Goal: Task Accomplishment & Management: Manage account settings

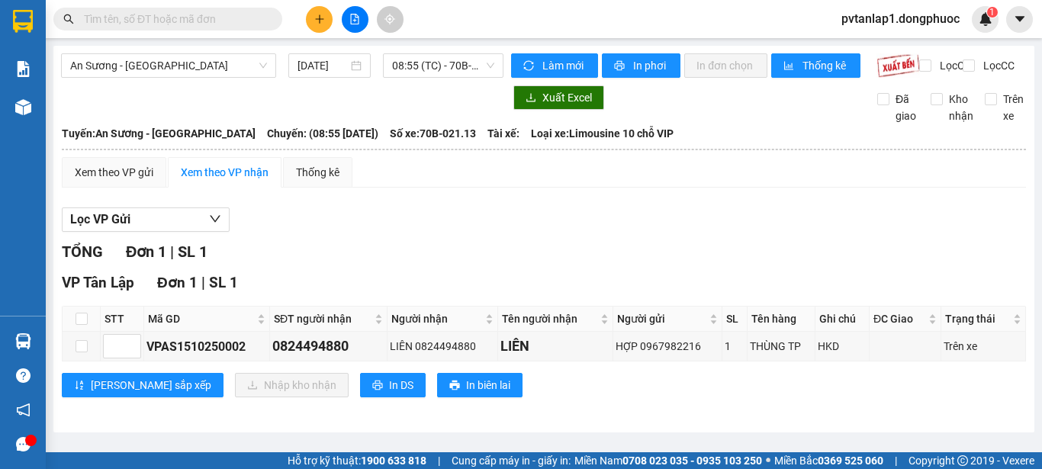
scroll to position [1, 0]
click at [86, 352] on input "checkbox" at bounding box center [82, 346] width 12 height 12
checkbox input "true"
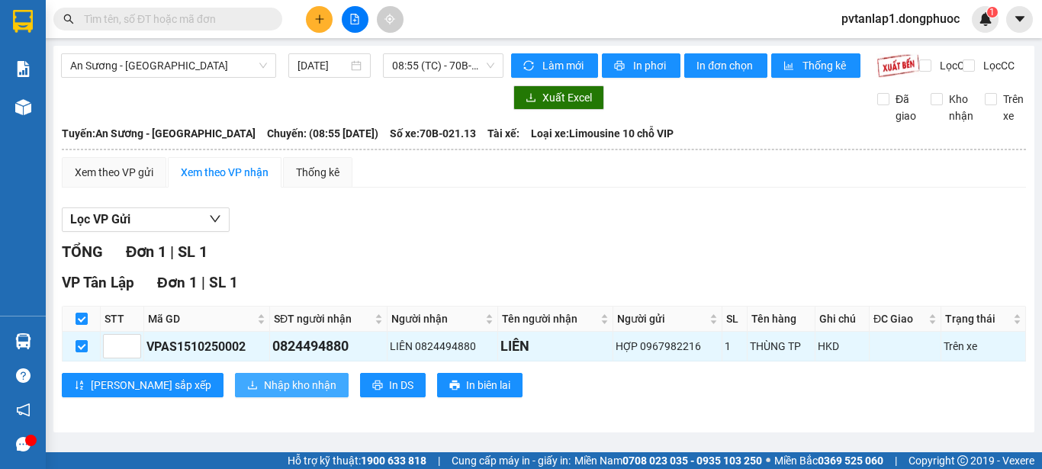
click at [268, 391] on span "Nhập kho nhận" at bounding box center [300, 385] width 72 height 17
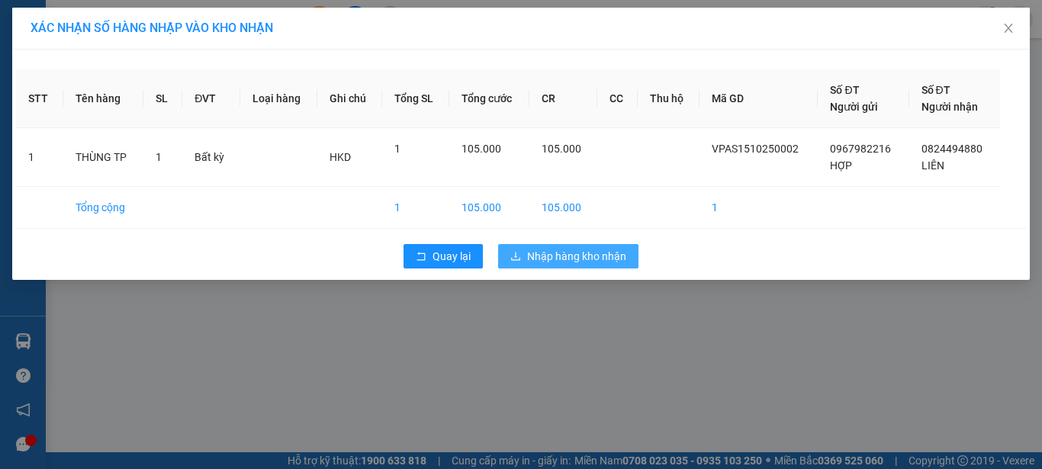
click at [617, 257] on span "Nhập hàng kho nhận" at bounding box center [576, 256] width 99 height 17
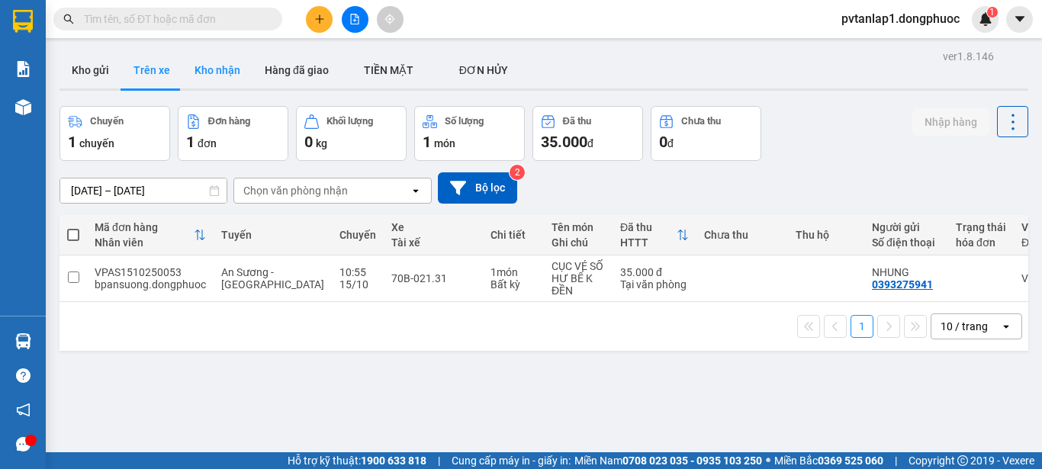
click at [235, 66] on button "Kho nhận" at bounding box center [217, 70] width 70 height 37
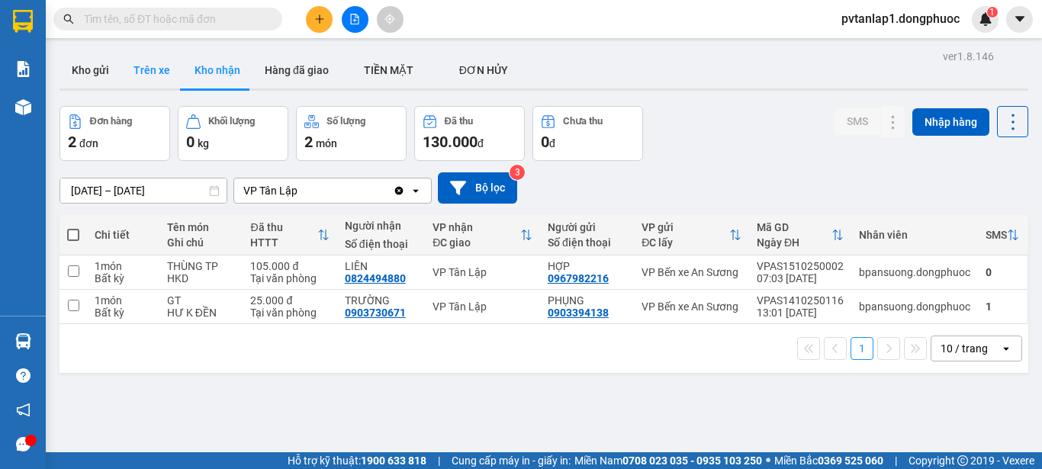
click at [162, 76] on button "Trên xe" at bounding box center [151, 70] width 61 height 37
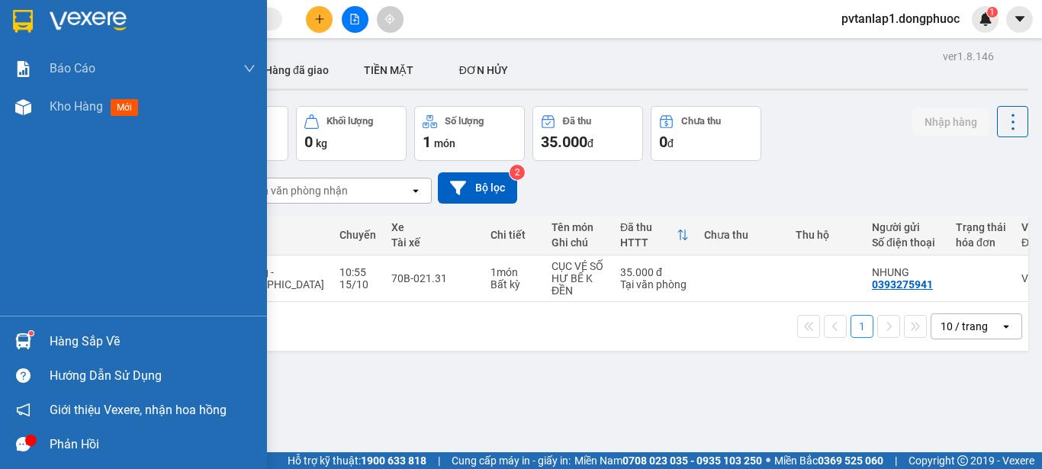
click at [31, 329] on div at bounding box center [23, 341] width 27 height 27
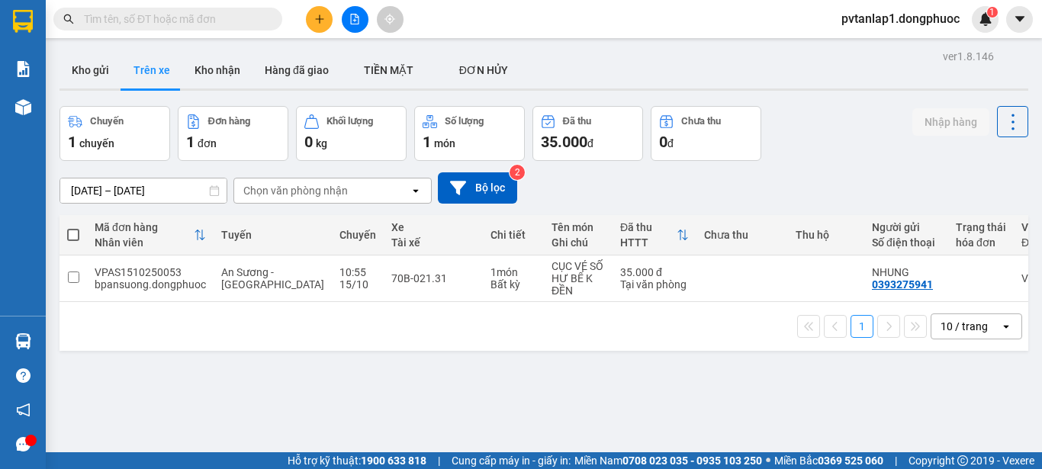
click at [725, 359] on section "Kết quả tìm kiếm ( 0 ) Bộ lọc Ngày tạo đơn gần nhất No Data pvtanlap1.dongphuoc…" at bounding box center [521, 234] width 1042 height 469
drag, startPoint x: 246, startPoint y: 60, endPoint x: 258, endPoint y: 85, distance: 27.7
click at [246, 59] on button "Kho nhận" at bounding box center [217, 70] width 70 height 37
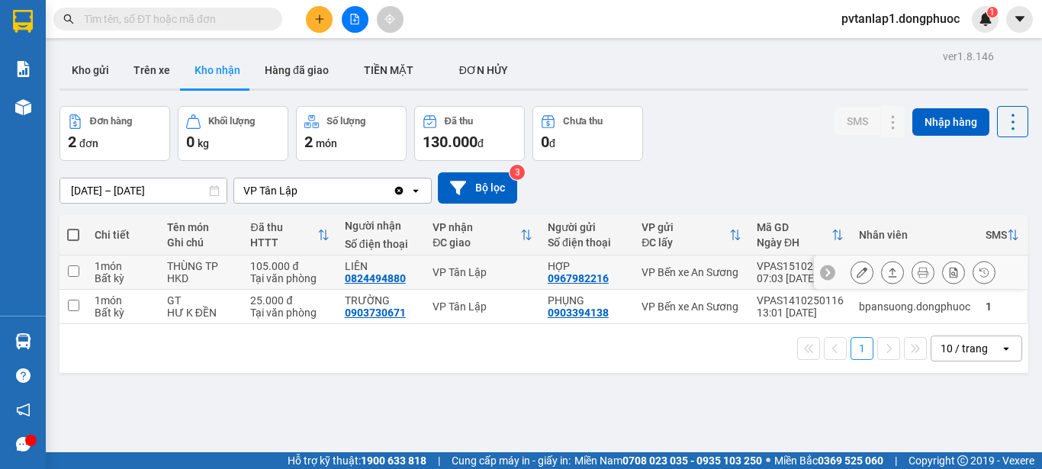
click at [890, 271] on button at bounding box center [892, 272] width 21 height 27
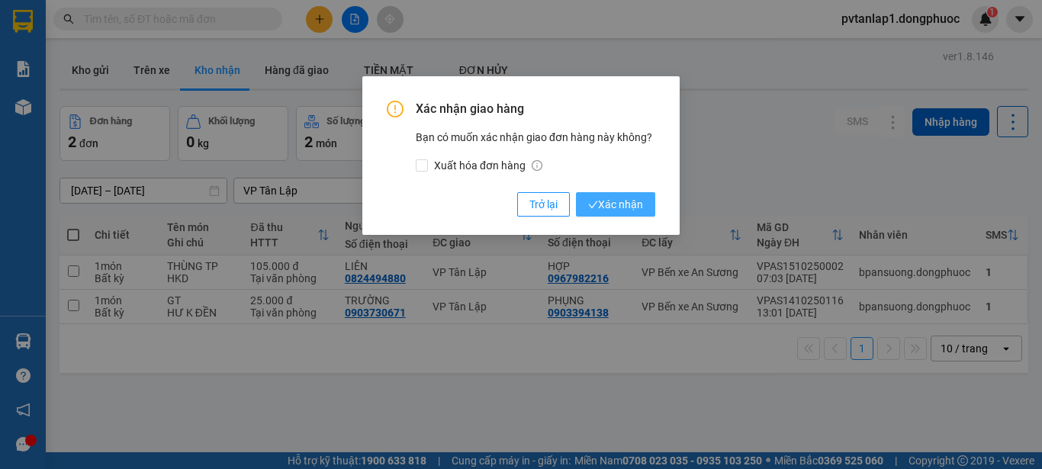
click at [610, 201] on span "Xác nhận" at bounding box center [615, 204] width 55 height 17
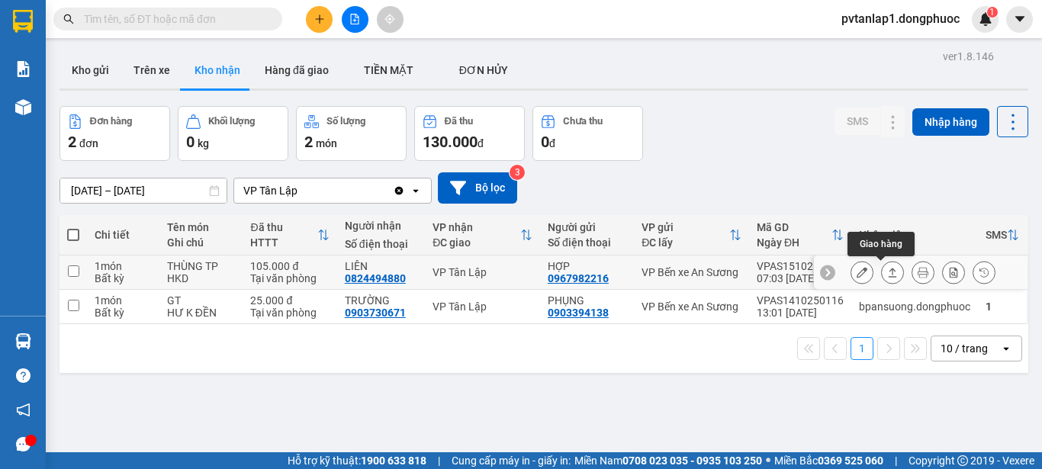
click at [885, 278] on button at bounding box center [892, 272] width 21 height 27
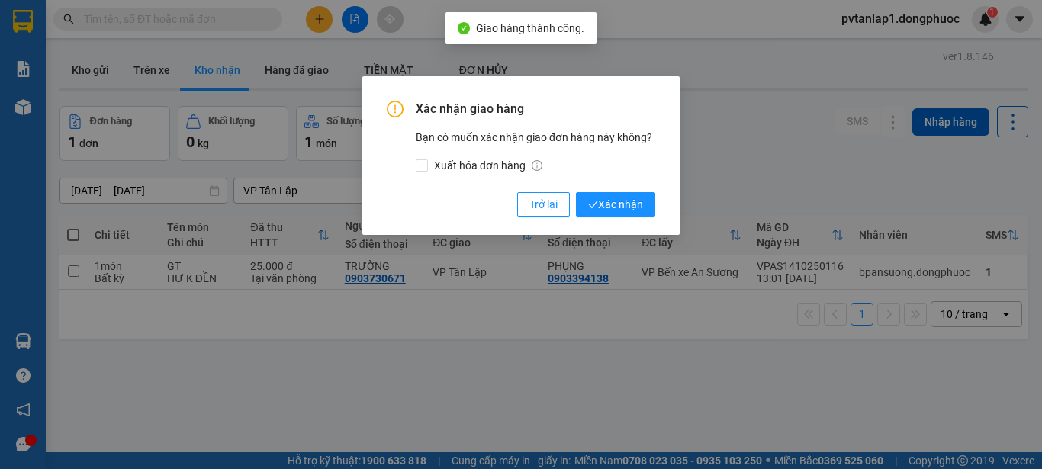
click at [894, 179] on div "Xác nhận giao hàng Bạn có muốn xác nhận giao đơn hàng này không? Xuất hóa đơn h…" at bounding box center [521, 234] width 1042 height 469
click at [545, 198] on span "Trở lại" at bounding box center [543, 204] width 28 height 17
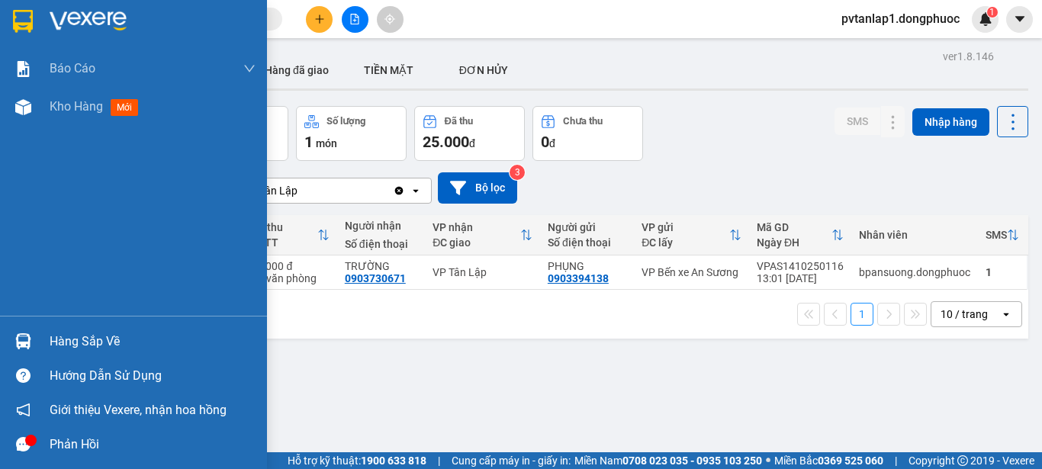
click at [72, 340] on div "Hàng sắp về" at bounding box center [153, 341] width 206 height 23
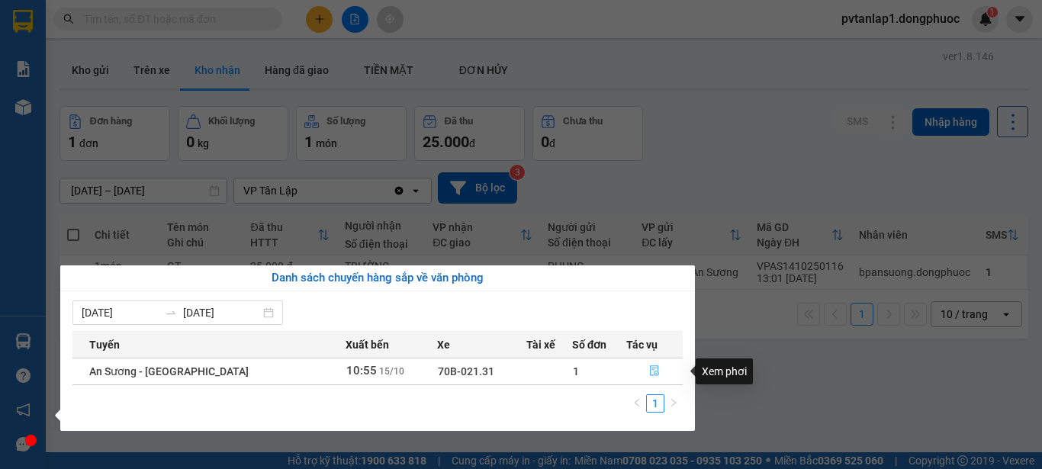
click at [649, 372] on icon "file-done" at bounding box center [654, 370] width 11 height 11
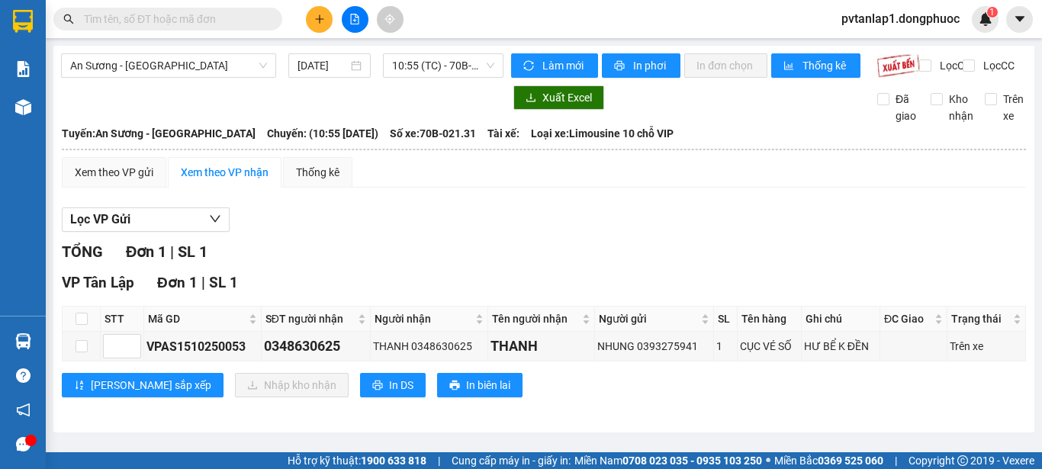
scroll to position [1, 0]
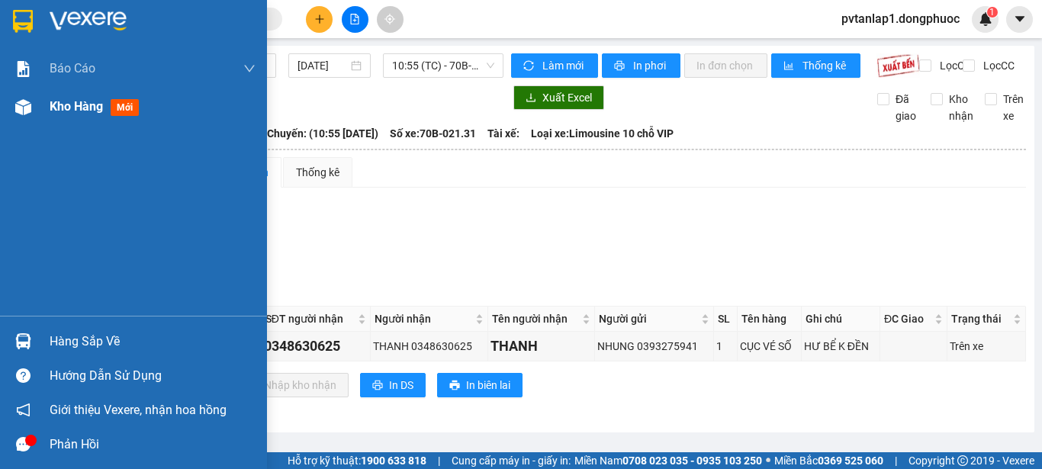
click at [127, 105] on span "mới" at bounding box center [125, 107] width 28 height 17
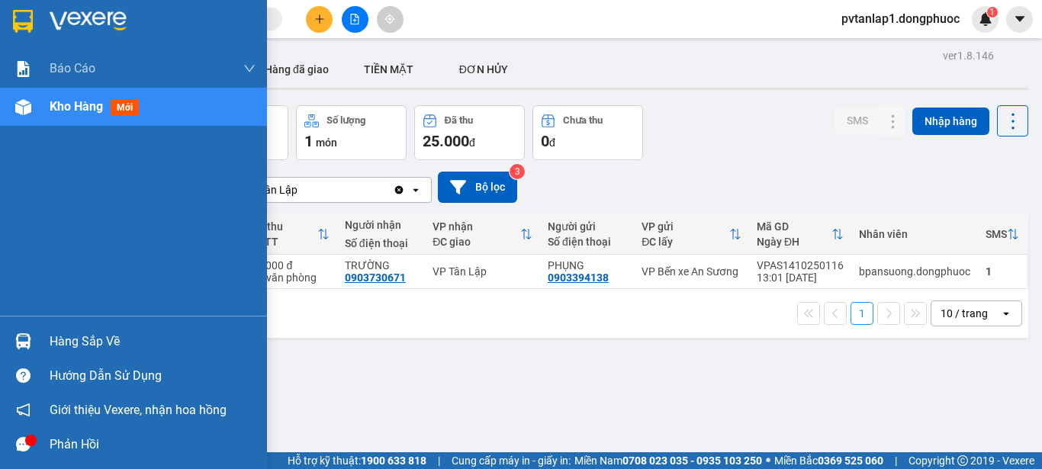
click at [82, 339] on div "Hàng sắp về" at bounding box center [153, 341] width 206 height 23
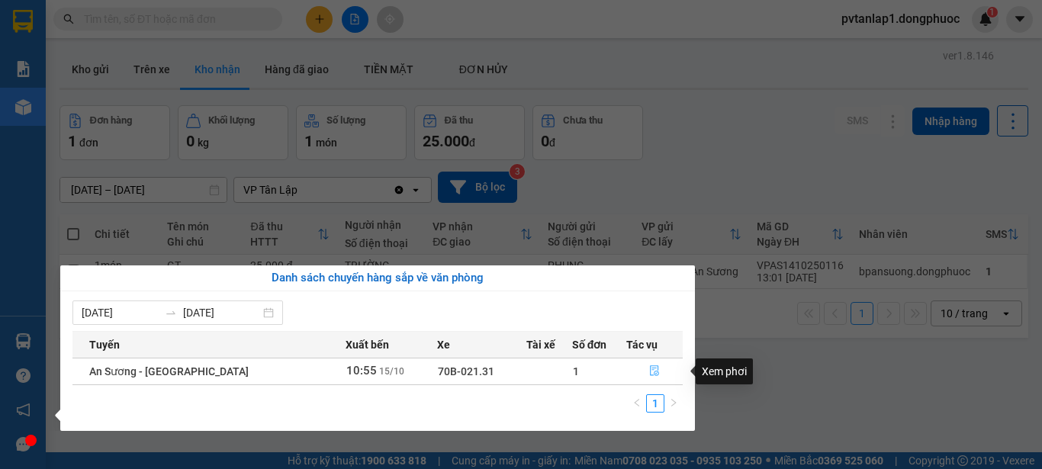
click at [649, 372] on icon "file-done" at bounding box center [654, 370] width 11 height 11
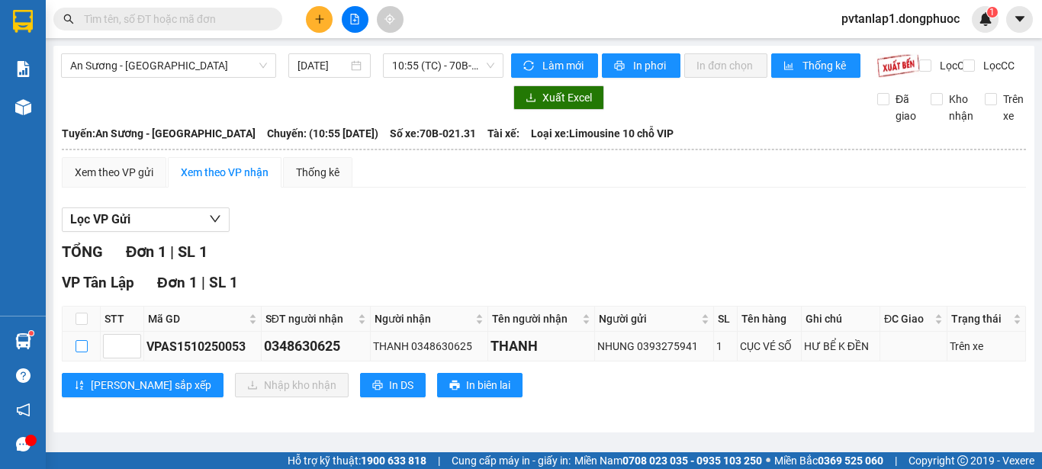
click at [79, 352] on input "checkbox" at bounding box center [82, 346] width 12 height 12
checkbox input "true"
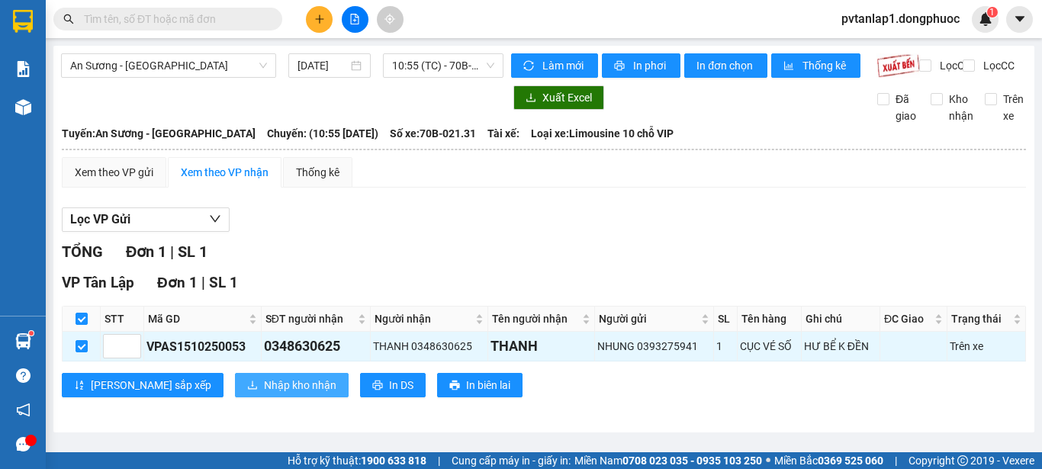
click at [264, 394] on span "Nhập kho nhận" at bounding box center [300, 385] width 72 height 17
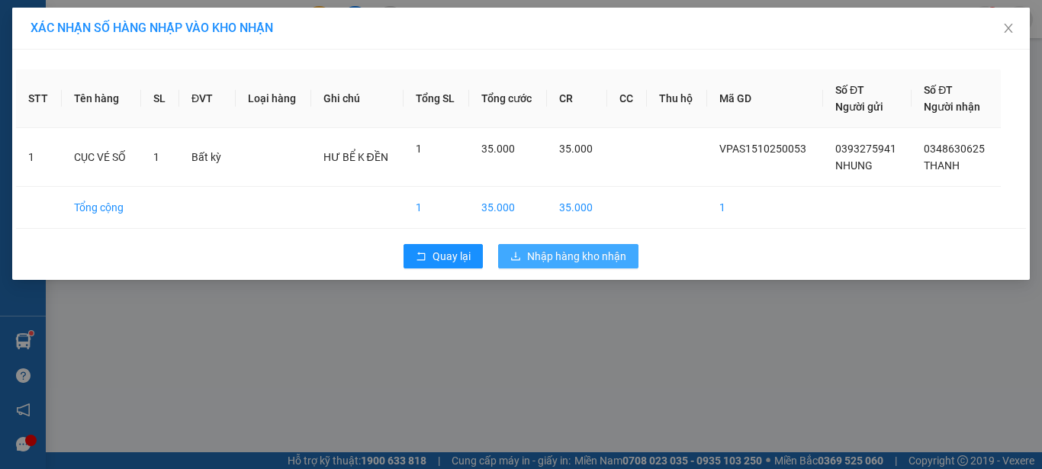
click at [602, 256] on span "Nhập hàng kho nhận" at bounding box center [576, 256] width 99 height 17
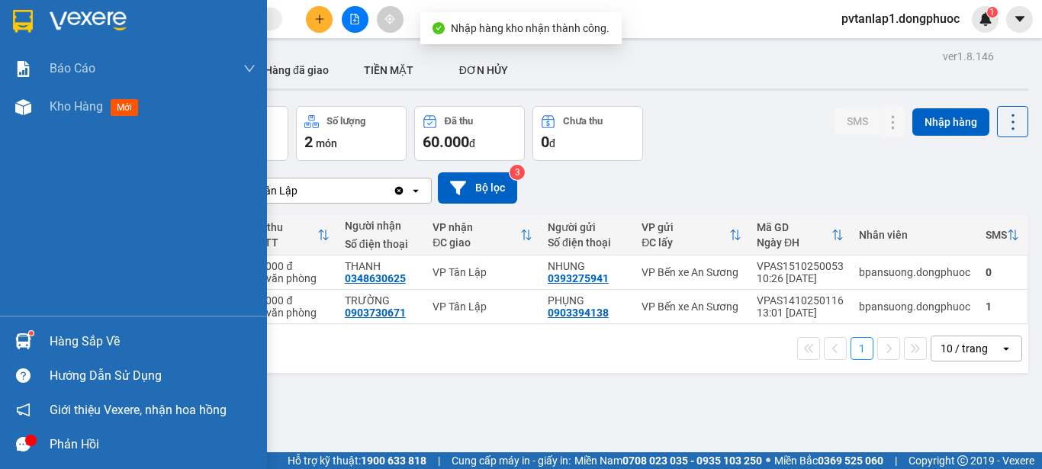
drag, startPoint x: 46, startPoint y: 346, endPoint x: 36, endPoint y: 340, distance: 11.6
click at [35, 343] on div at bounding box center [23, 341] width 27 height 27
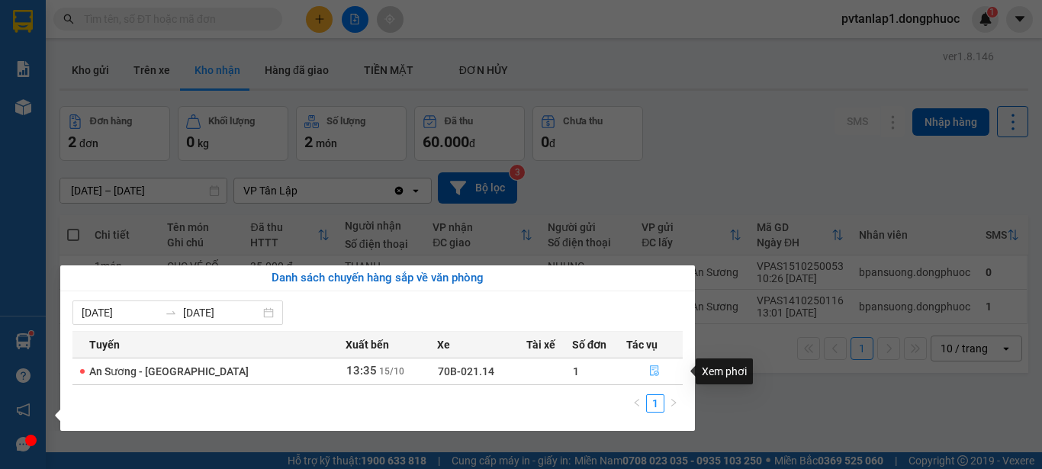
click at [651, 369] on icon "file-done" at bounding box center [654, 370] width 11 height 11
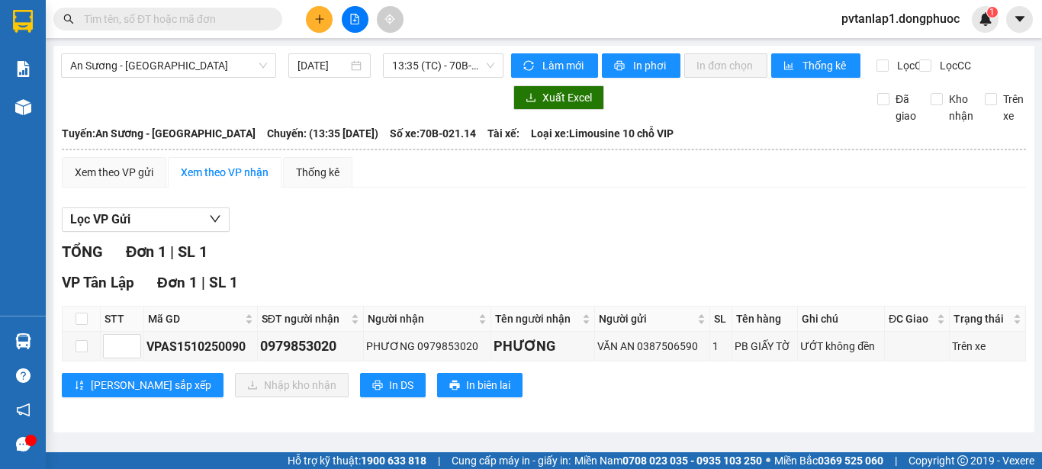
scroll to position [1, 0]
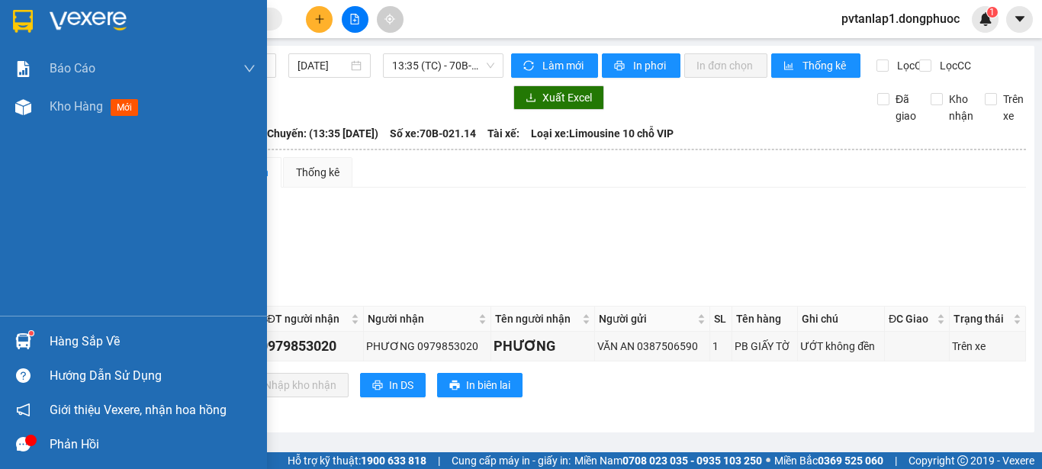
click at [18, 11] on img at bounding box center [23, 21] width 20 height 23
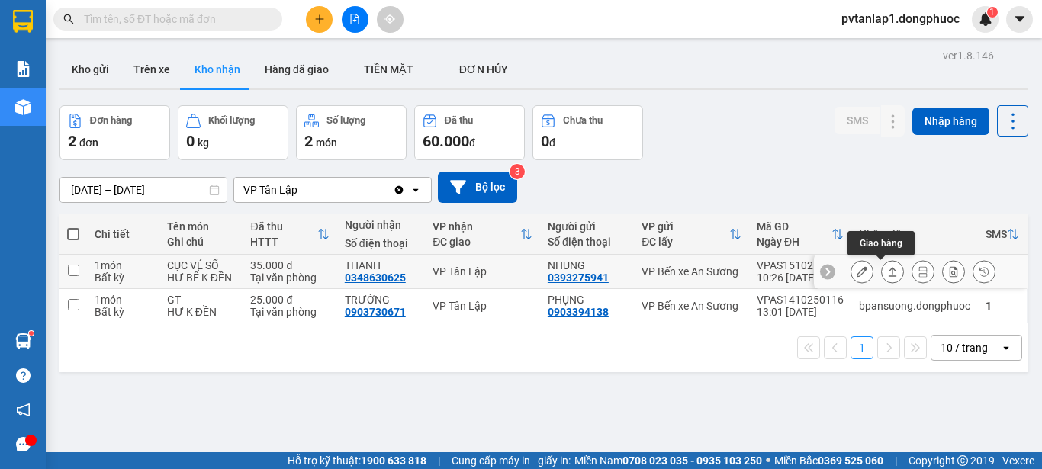
click at [887, 277] on icon at bounding box center [892, 271] width 11 height 11
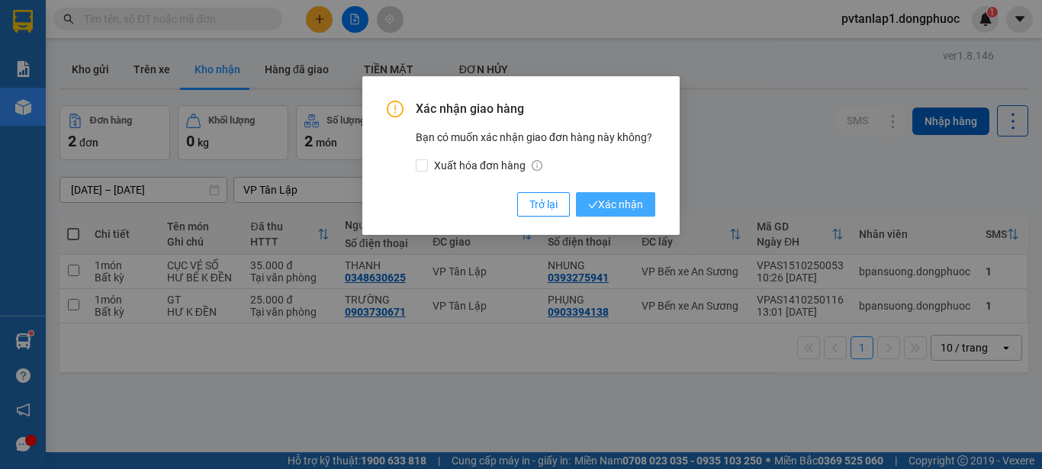
click at [635, 200] on span "Xác nhận" at bounding box center [615, 204] width 55 height 17
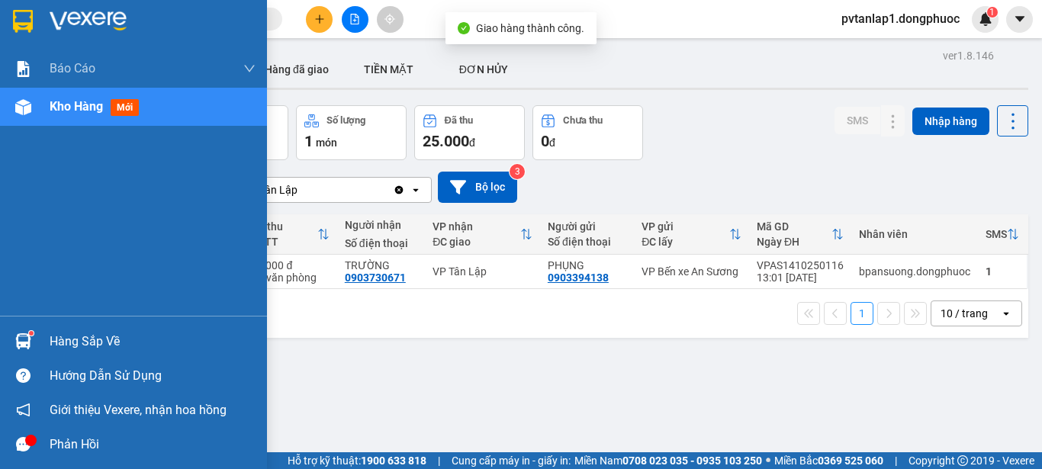
click at [50, 344] on div "Hàng sắp về" at bounding box center [153, 341] width 206 height 23
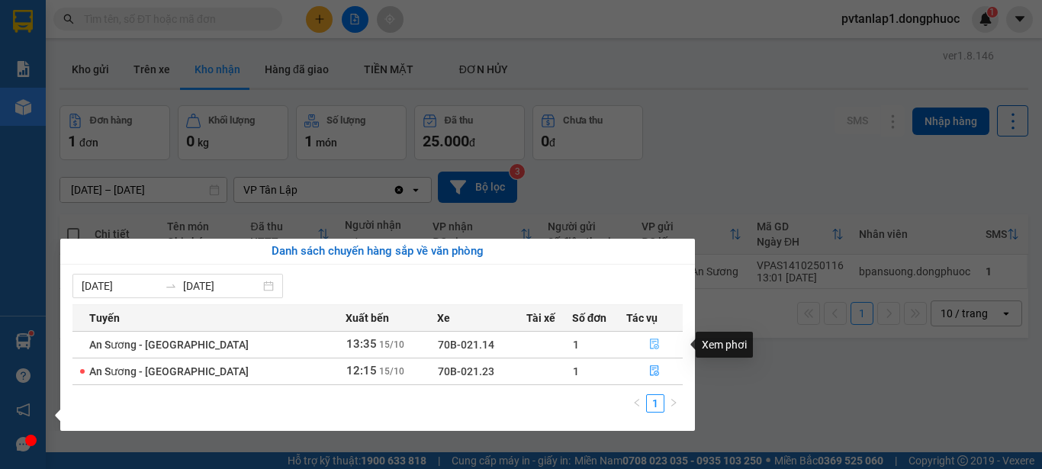
click at [653, 346] on icon "file-done" at bounding box center [654, 344] width 9 height 11
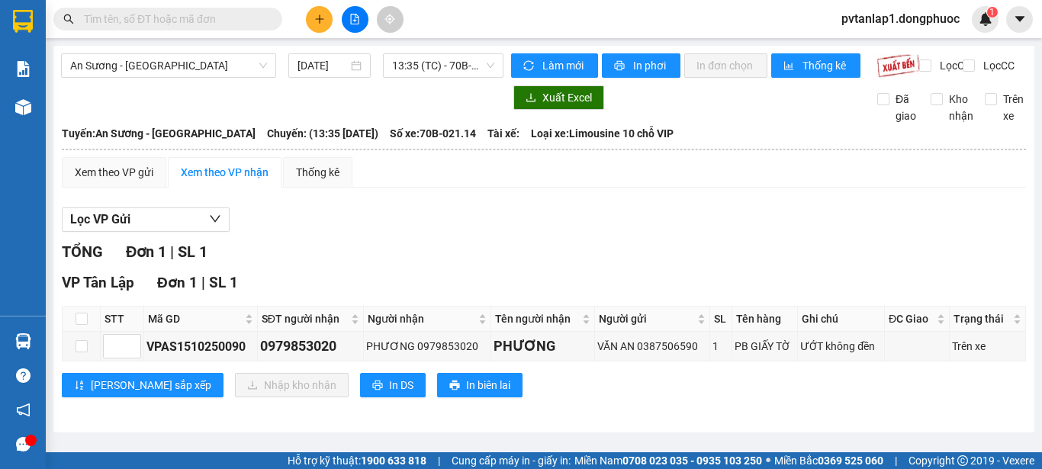
click at [109, 330] on th "STT" at bounding box center [122, 319] width 43 height 25
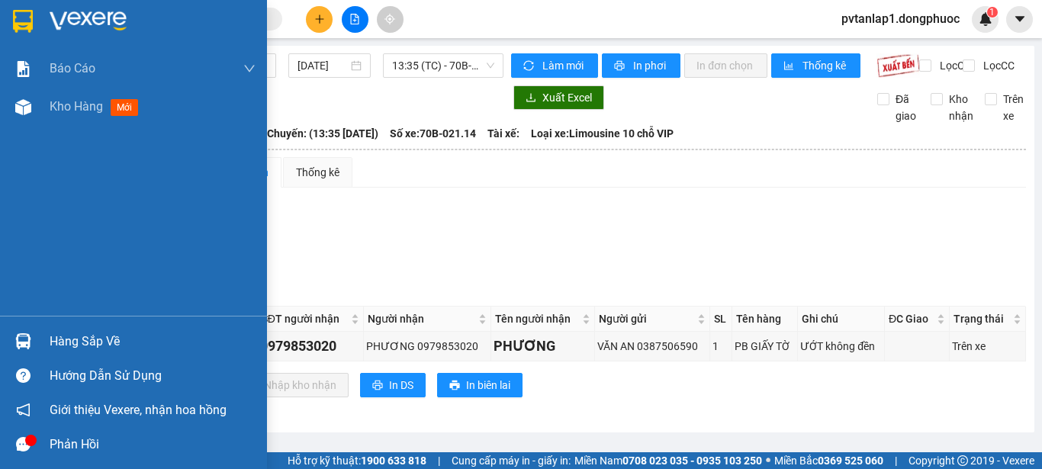
click at [17, 337] on img at bounding box center [23, 341] width 16 height 16
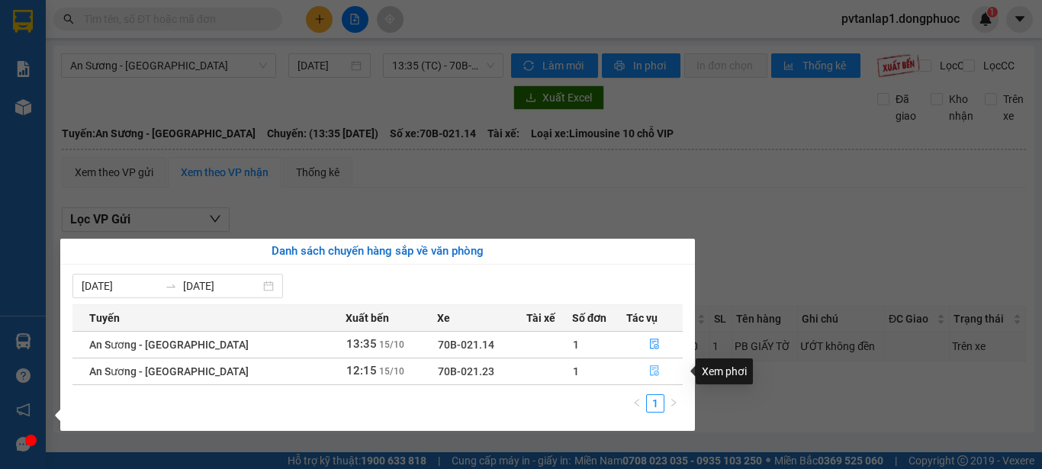
click at [653, 369] on icon "file-done" at bounding box center [654, 371] width 9 height 11
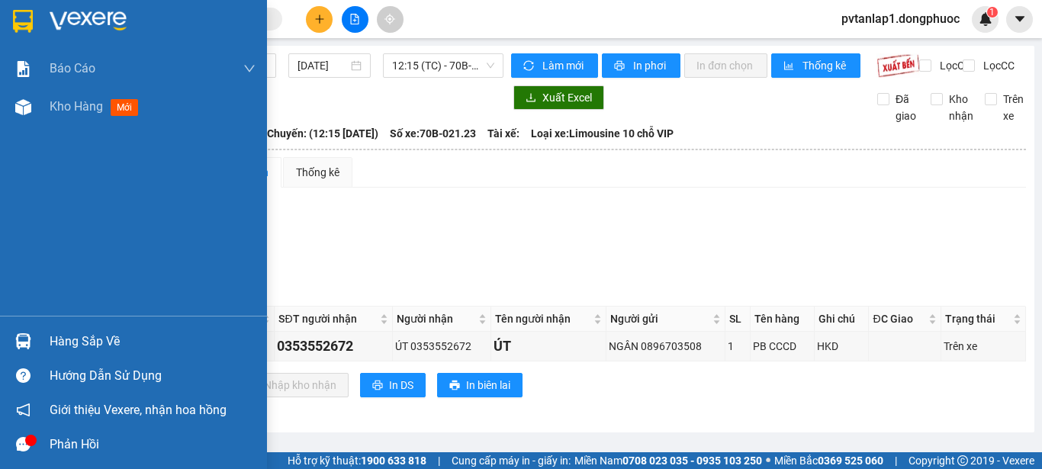
click at [23, 339] on img at bounding box center [23, 341] width 16 height 16
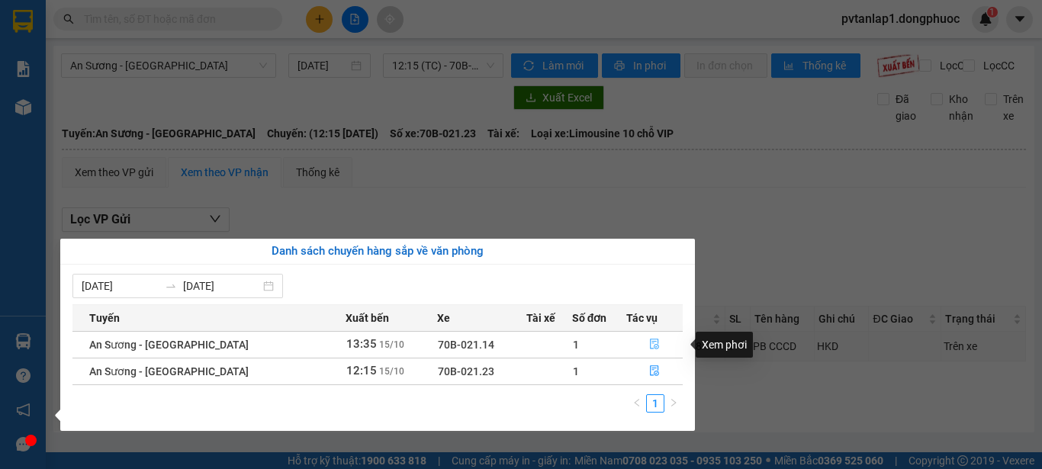
click at [651, 341] on icon "file-done" at bounding box center [654, 344] width 11 height 11
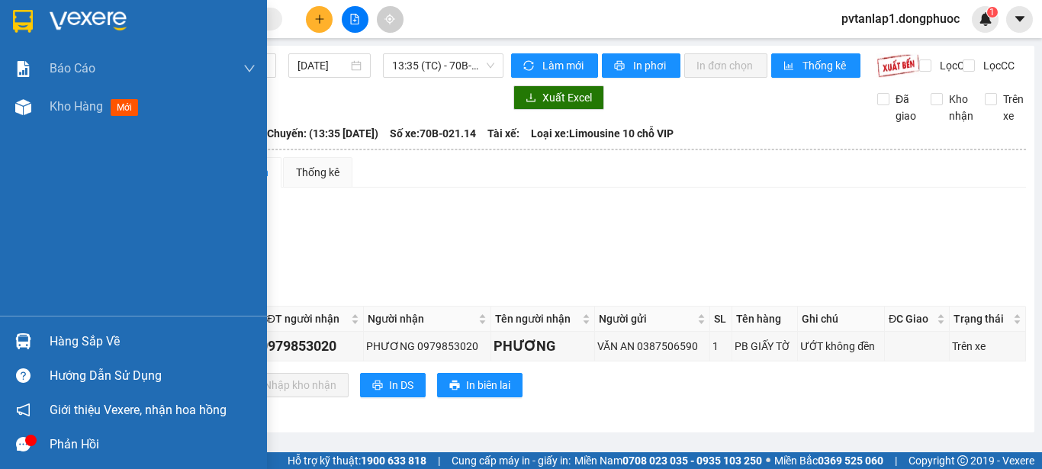
click at [41, 344] on div "Hàng sắp về" at bounding box center [133, 341] width 267 height 34
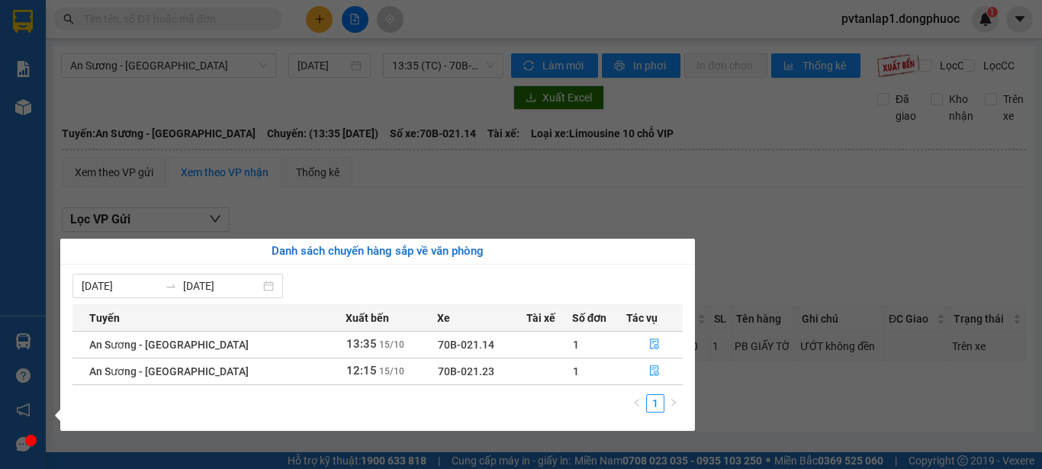
click at [793, 234] on section "Kết quả tìm kiếm ( 0 ) Bộ lọc Ngày tạo đơn gần nhất No Data pvtanlap1.dongphuoc…" at bounding box center [521, 234] width 1042 height 469
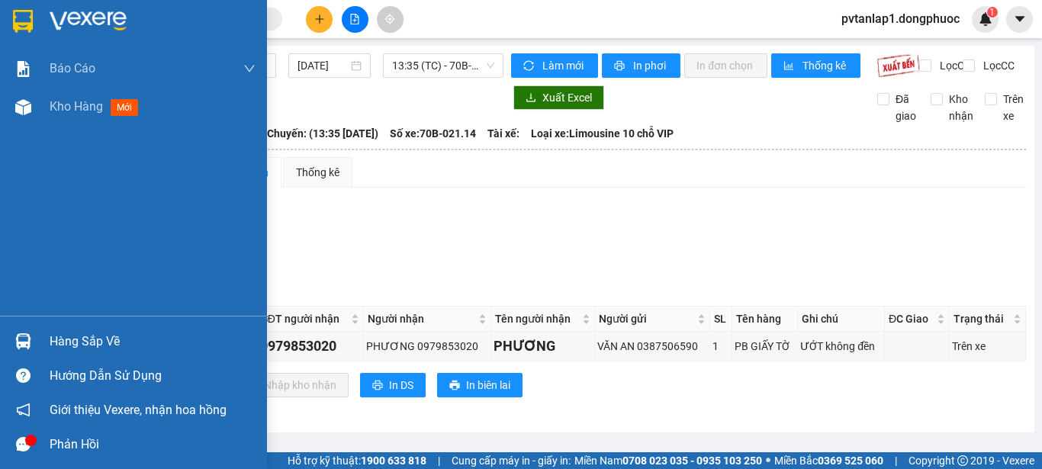
click at [78, 339] on div "Hàng sắp về" at bounding box center [153, 341] width 206 height 23
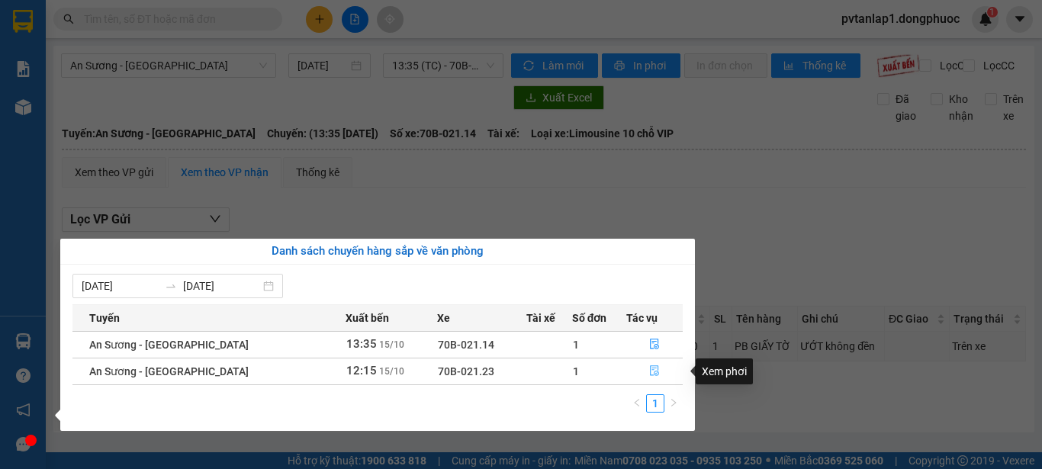
click at [650, 372] on icon "file-done" at bounding box center [654, 371] width 9 height 11
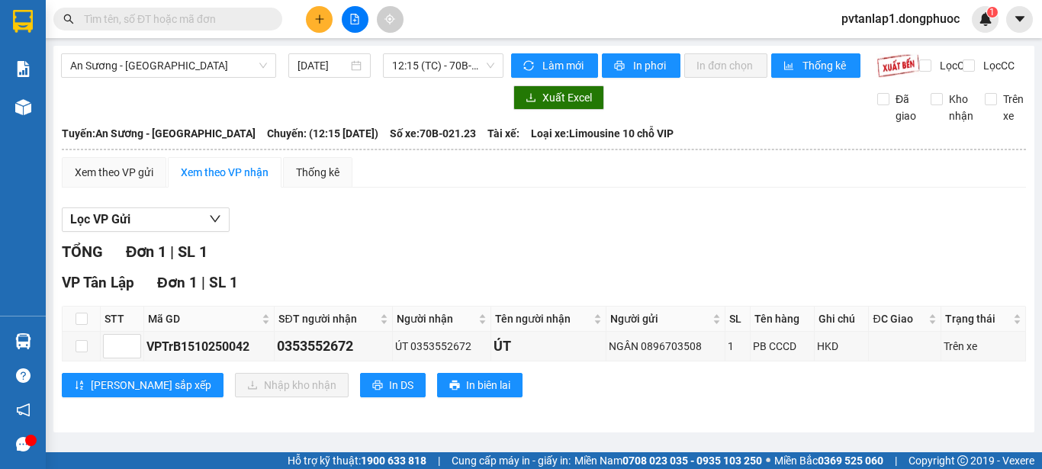
scroll to position [1, 0]
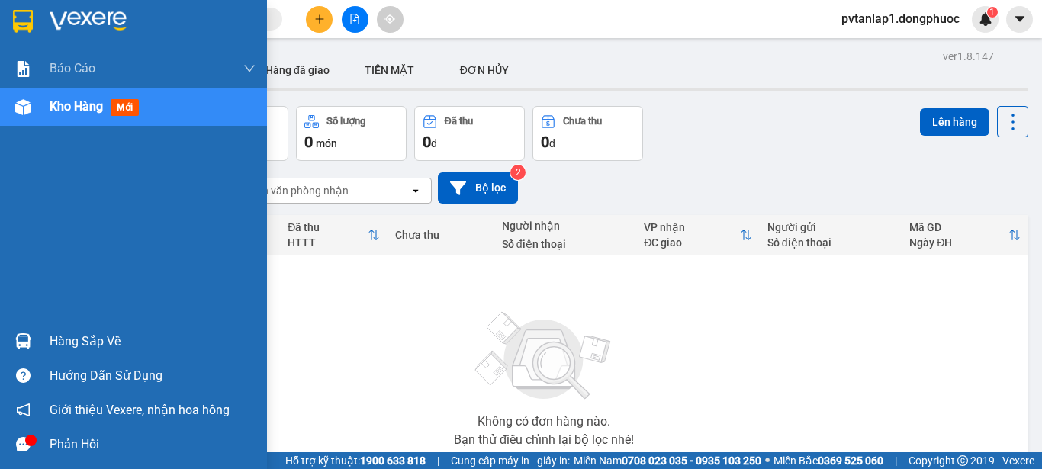
click at [41, 348] on div "Hàng sắp về" at bounding box center [133, 341] width 267 height 34
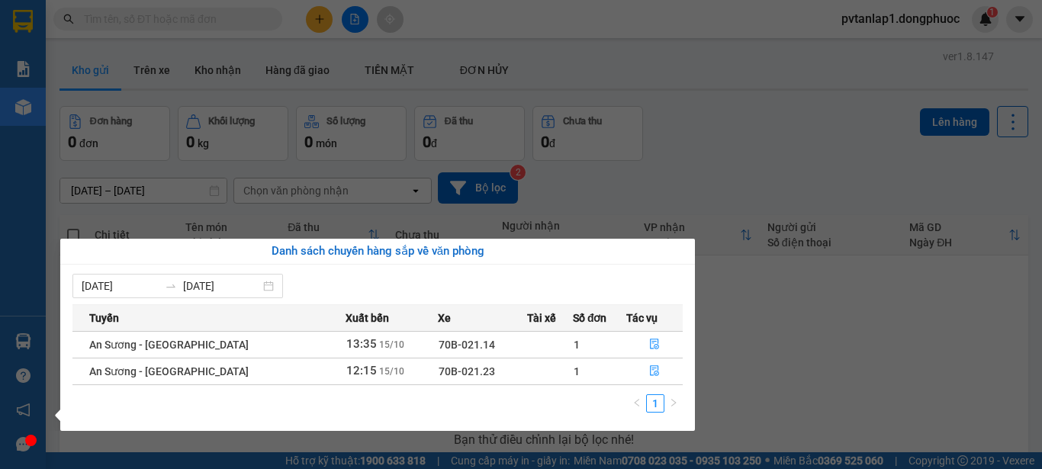
click at [767, 339] on section "Kết quả tìm kiếm ( 0 ) Bộ lọc Ngày tạo đơn gần nhất No Data pvtanlap1.dongphuoc…" at bounding box center [521, 234] width 1042 height 469
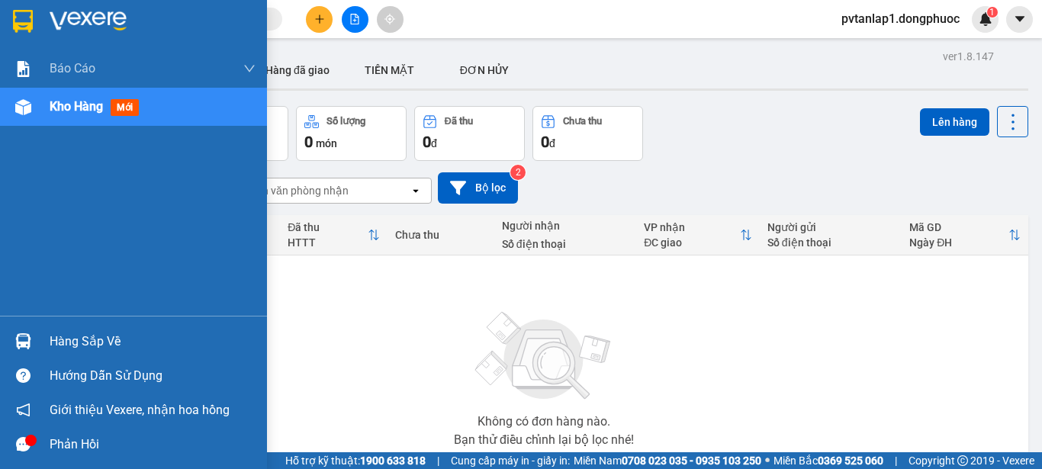
click at [34, 339] on div at bounding box center [23, 341] width 27 height 27
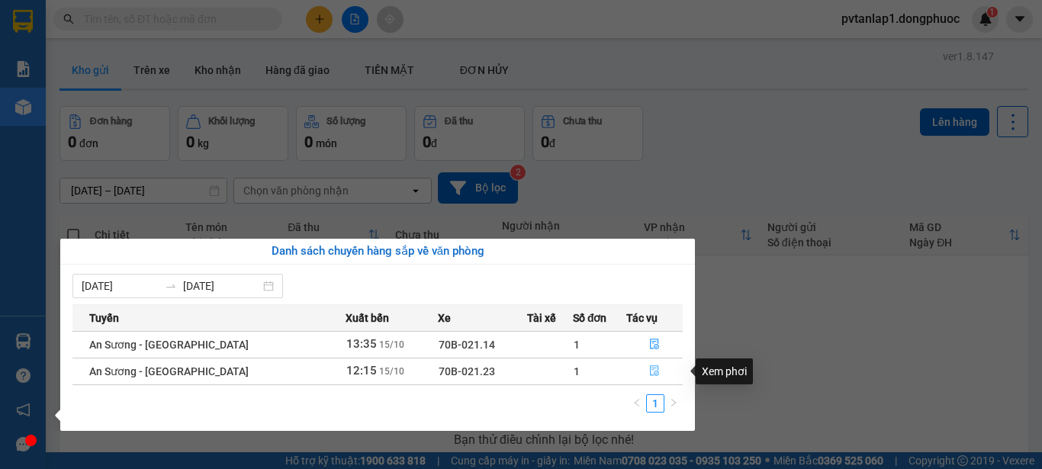
click at [658, 367] on button "button" at bounding box center [654, 371] width 55 height 24
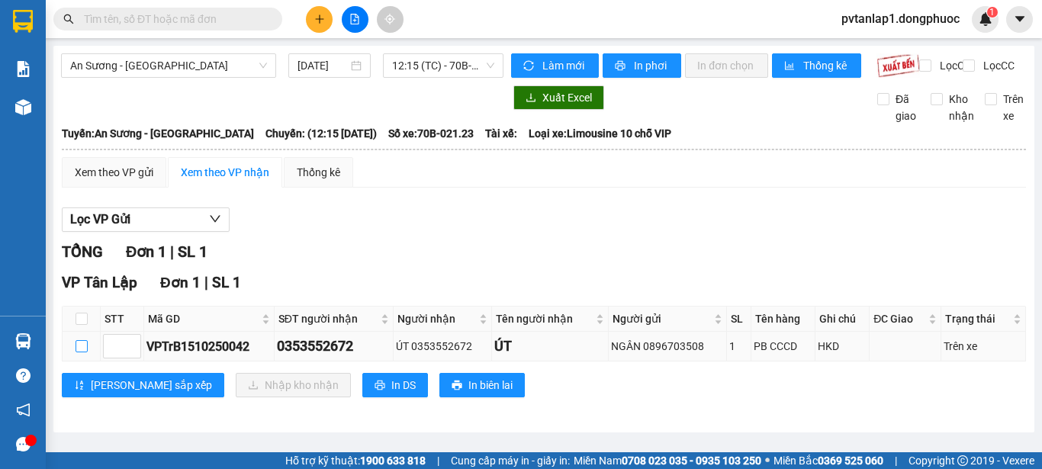
click at [79, 352] on input "checkbox" at bounding box center [82, 346] width 12 height 12
checkbox input "true"
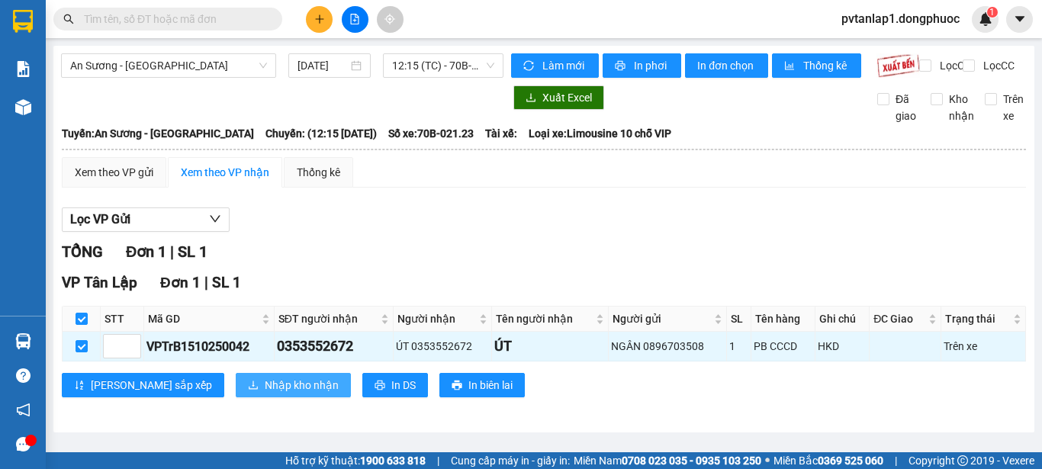
click at [265, 394] on span "Nhập kho nhận" at bounding box center [302, 385] width 74 height 17
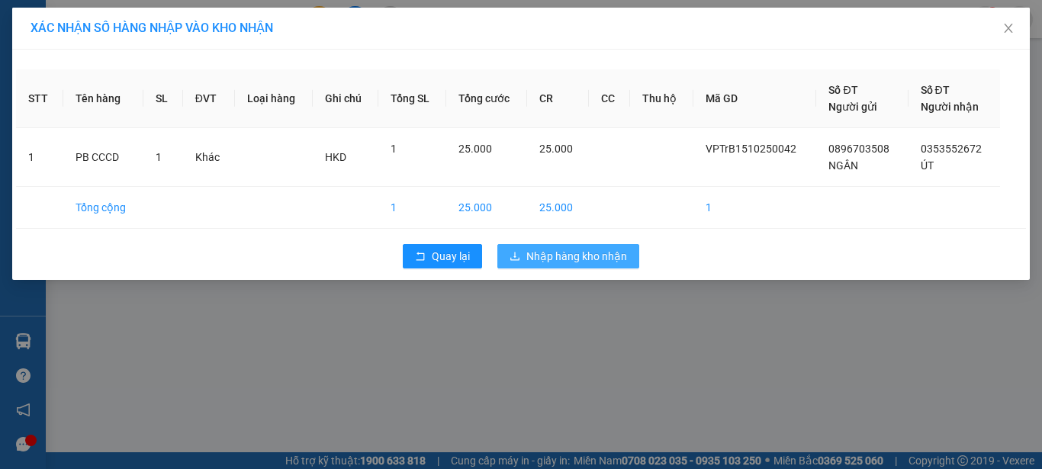
click at [579, 260] on span "Nhập hàng kho nhận" at bounding box center [576, 256] width 101 height 17
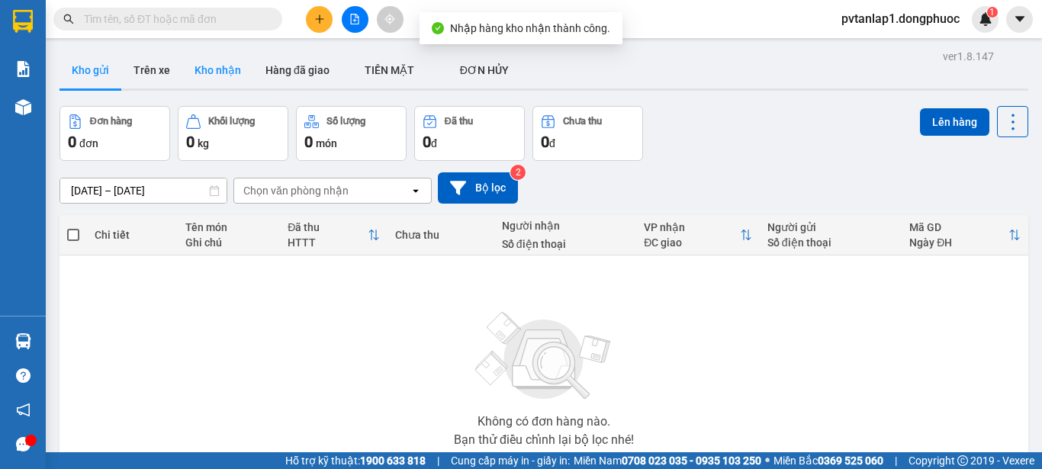
click at [222, 72] on button "Kho nhận" at bounding box center [217, 70] width 71 height 37
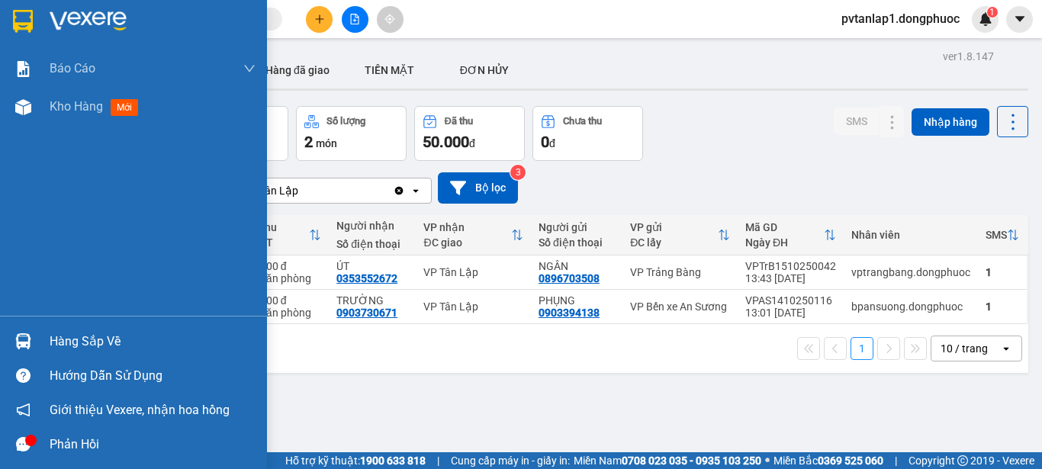
click at [117, 334] on div "Hàng sắp về" at bounding box center [153, 341] width 206 height 23
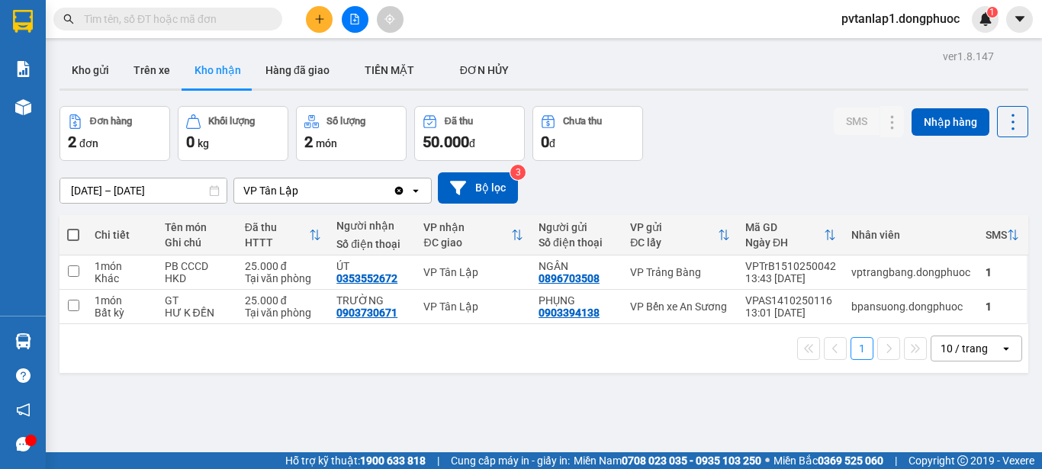
click at [770, 388] on section "Kết quả tìm kiếm ( 0 ) Bộ lọc Ngày tạo đơn gần nhất No Data pvtanlap1.dongphuoc…" at bounding box center [521, 234] width 1042 height 469
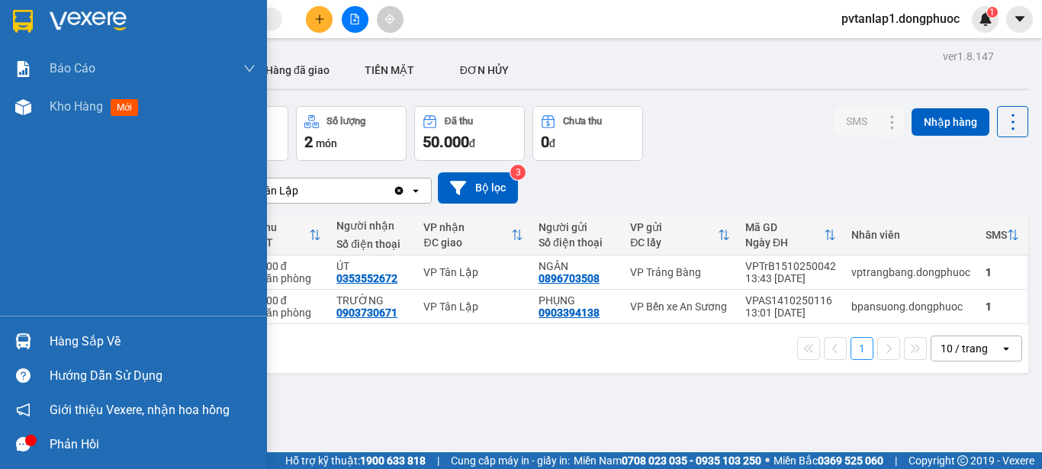
click at [33, 27] on img at bounding box center [23, 21] width 20 height 23
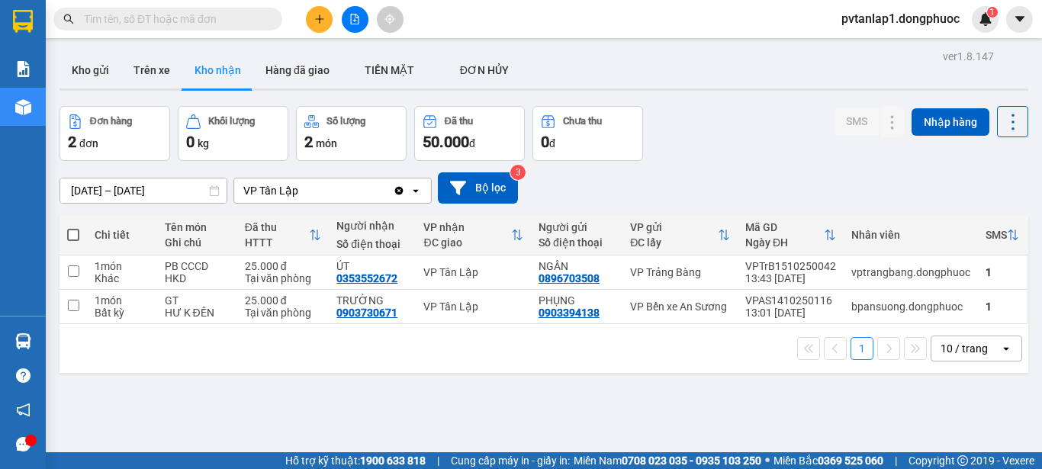
click at [149, 105] on div "ver 1.8.147 Kho gửi Trên xe Kho nhận Hàng đã giao TIỀN MẶT ĐƠN HỦY Đơn hàng 2…" at bounding box center [543, 280] width 981 height 469
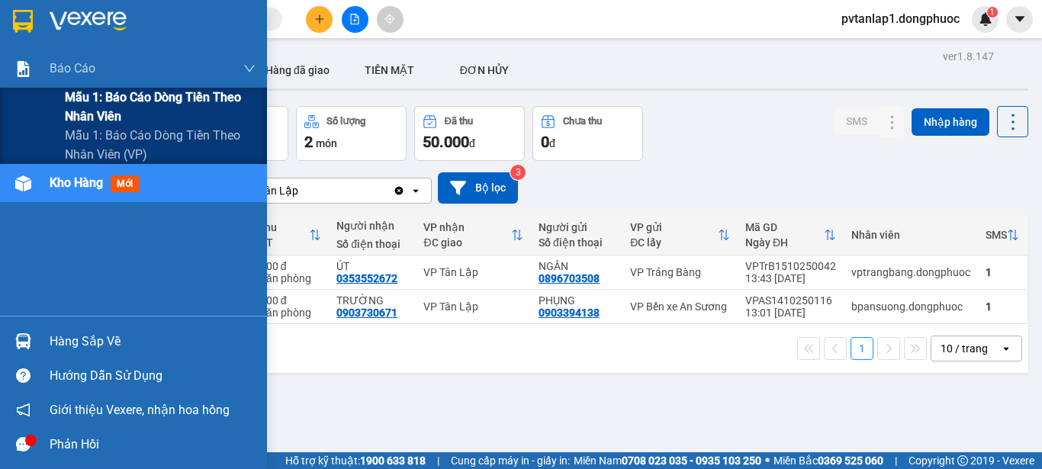
click at [150, 102] on span "Mẫu 1: Báo cáo dòng tiền theo nhân viên" at bounding box center [160, 107] width 191 height 38
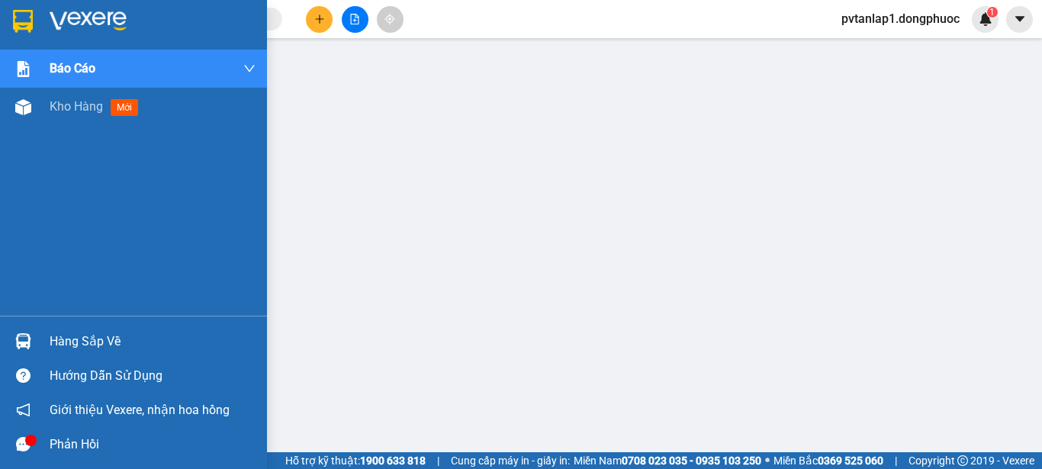
drag, startPoint x: 11, startPoint y: 336, endPoint x: 48, endPoint y: 333, distance: 36.7
click at [12, 336] on div at bounding box center [23, 341] width 27 height 27
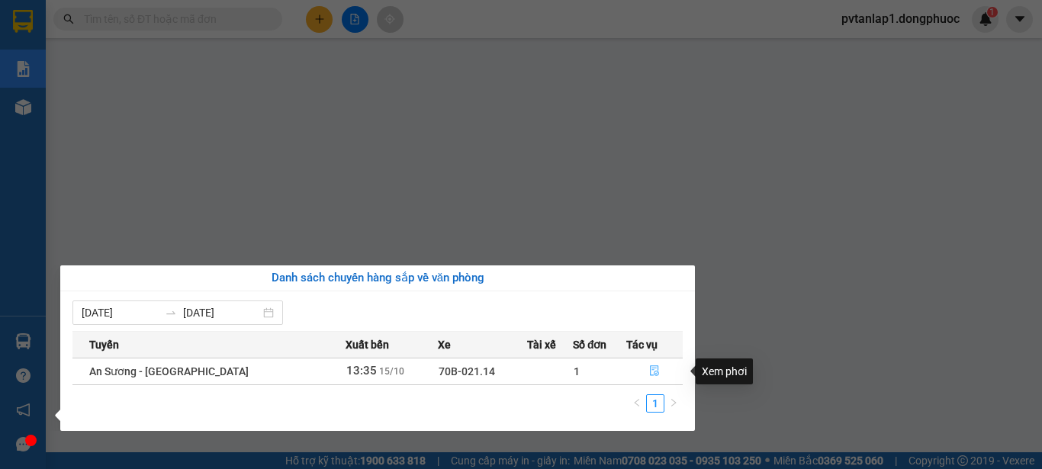
click at [649, 372] on icon "file-done" at bounding box center [654, 370] width 11 height 11
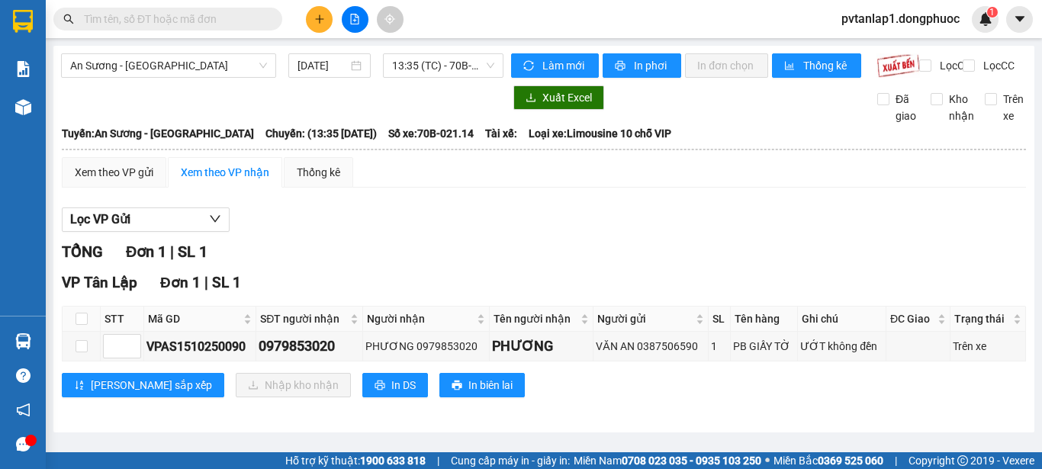
scroll to position [1, 0]
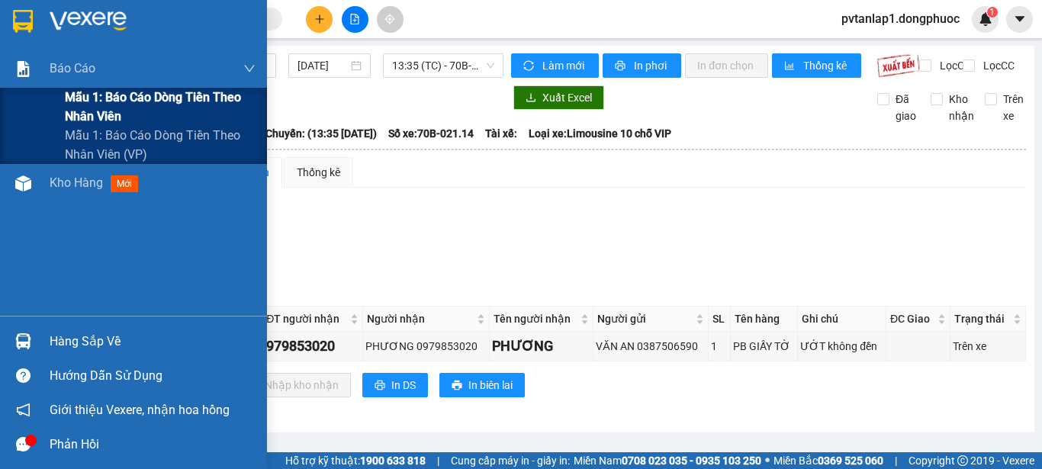
click at [125, 99] on span "Mẫu 1: Báo cáo dòng tiền theo nhân viên" at bounding box center [160, 107] width 191 height 38
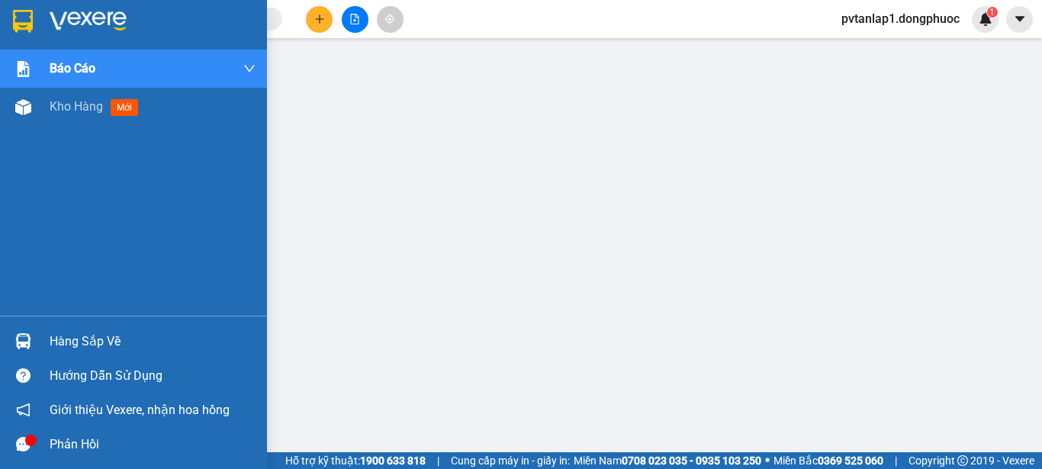
click at [18, 23] on img at bounding box center [23, 21] width 20 height 23
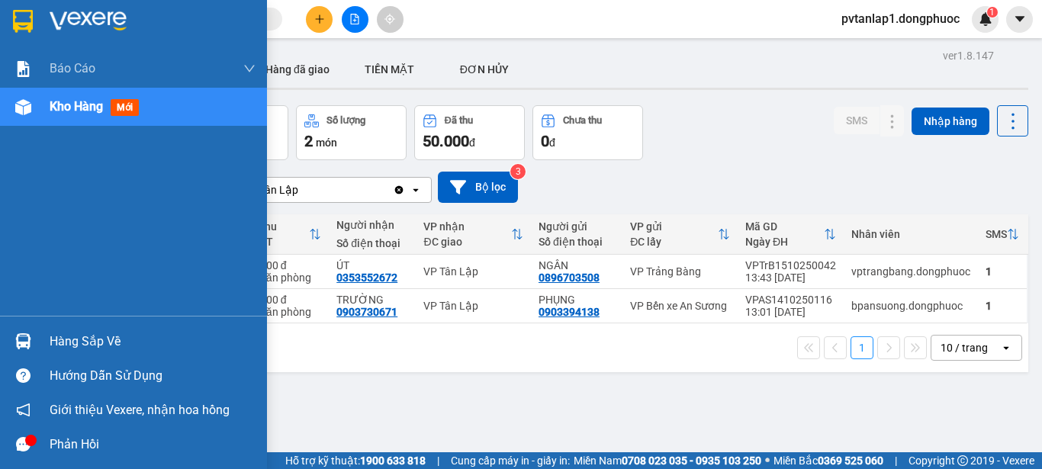
drag, startPoint x: 11, startPoint y: 351, endPoint x: 76, endPoint y: 348, distance: 64.9
click at [14, 350] on div at bounding box center [23, 341] width 27 height 27
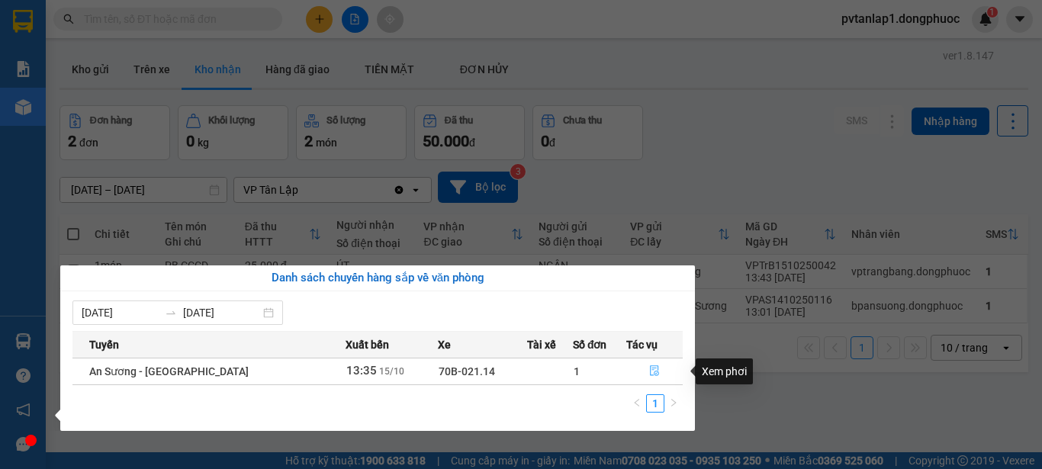
click at [651, 365] on button "button" at bounding box center [654, 371] width 55 height 24
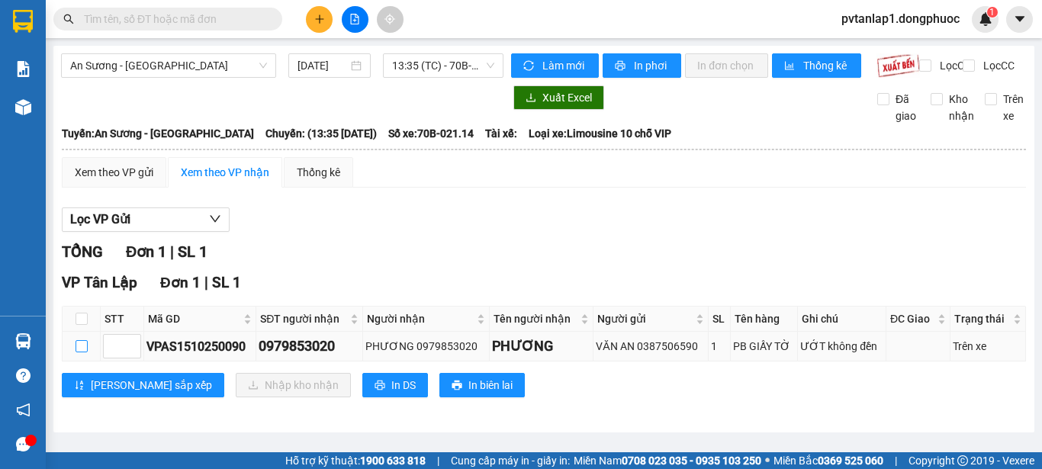
click at [84, 352] on input "checkbox" at bounding box center [82, 346] width 12 height 12
checkbox input "true"
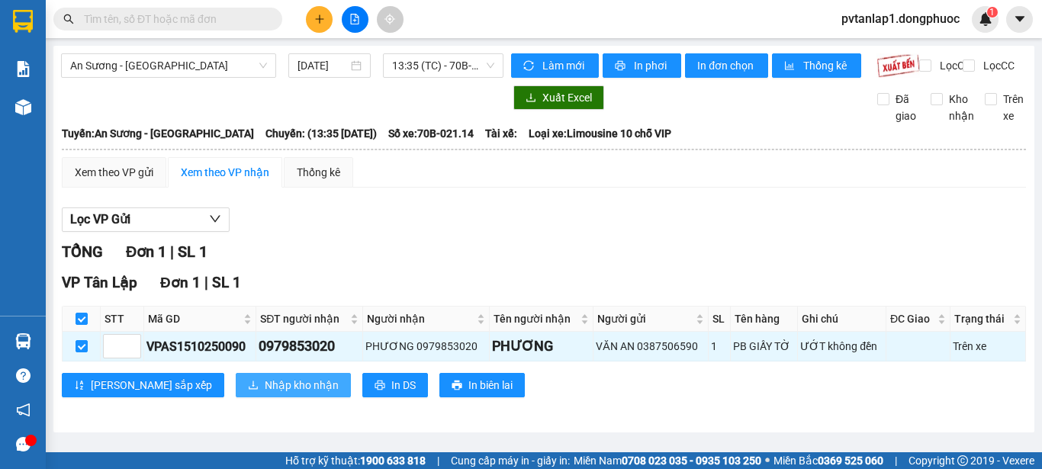
click at [239, 388] on button "Nhập kho nhận" at bounding box center [293, 385] width 115 height 24
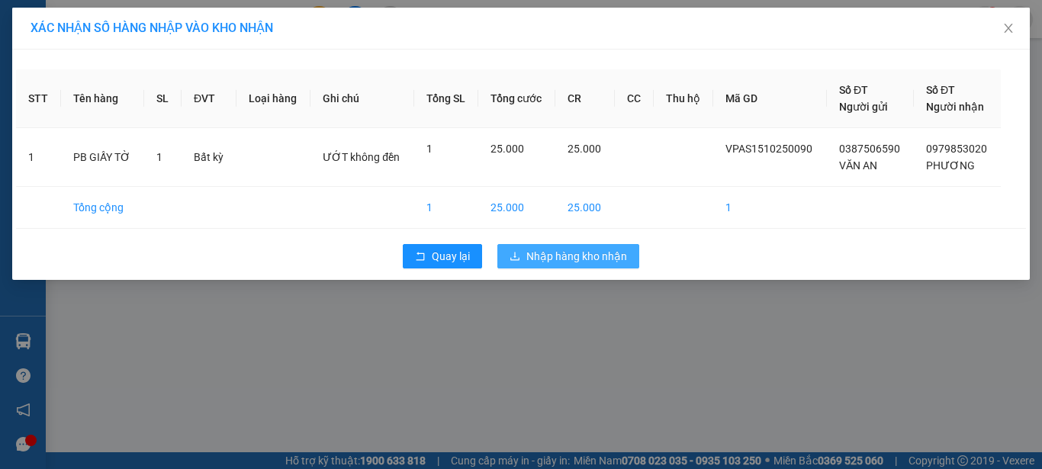
click at [613, 263] on span "Nhập hàng kho nhận" at bounding box center [576, 256] width 101 height 17
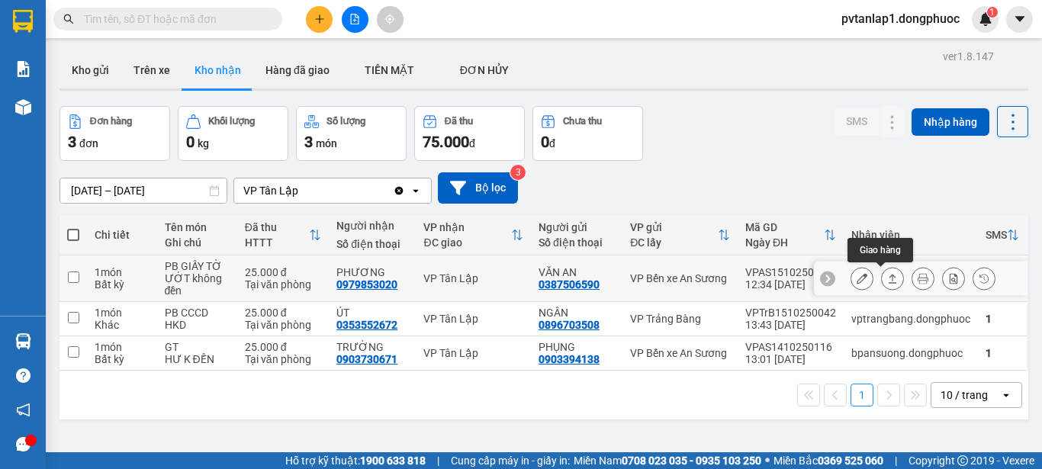
click at [887, 281] on icon at bounding box center [892, 278] width 11 height 11
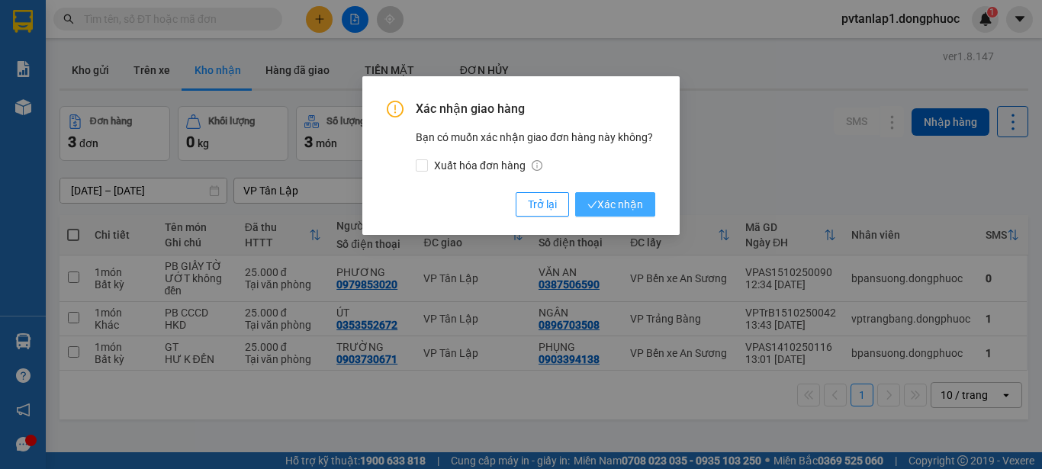
click at [620, 205] on span "Xác nhận" at bounding box center [615, 204] width 56 height 17
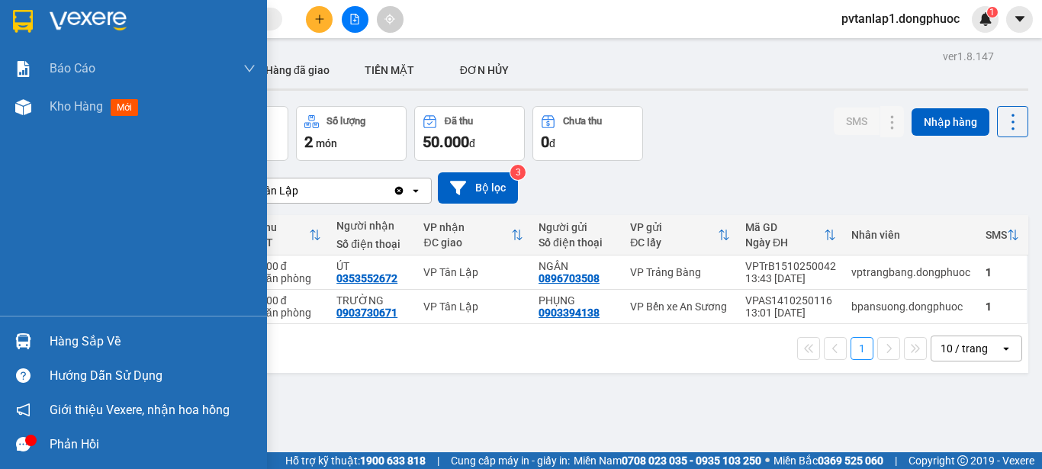
click at [17, 341] on img at bounding box center [23, 341] width 16 height 16
click at [17, 341] on div "Báo cáo Mẫu 1: Báo cáo dòng tiền theo nhân viên Mẫu 1: Báo cáo dòng tiền theo n…" at bounding box center [133, 234] width 267 height 469
